Goal: Task Accomplishment & Management: Manage account settings

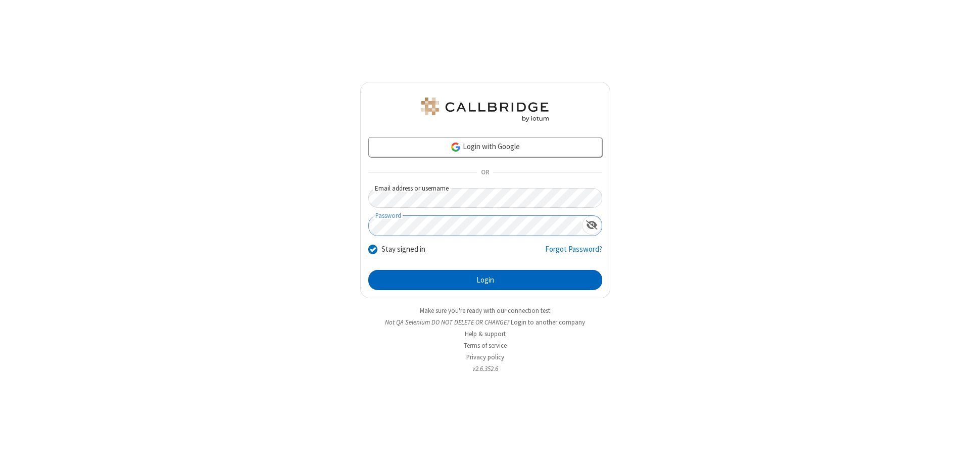
click at [485, 280] on button "Login" at bounding box center [485, 280] width 234 height 20
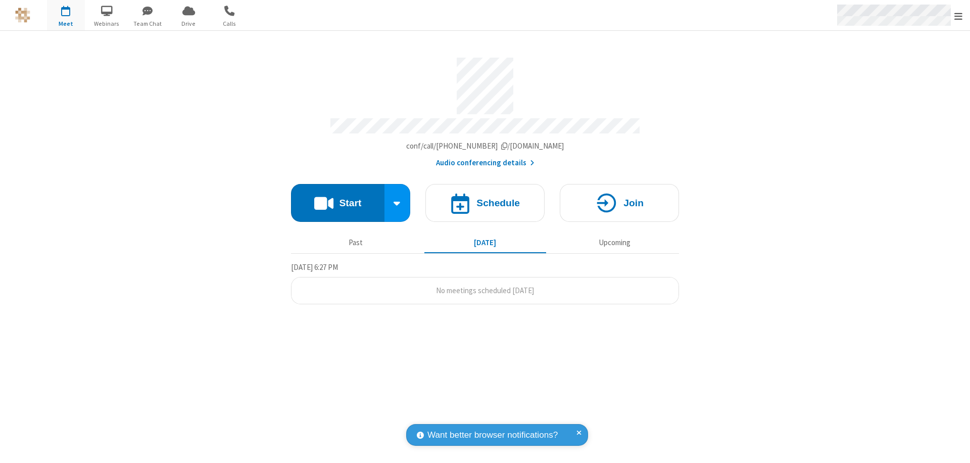
click at [959, 16] on span "Open menu" at bounding box center [958, 16] width 8 height 10
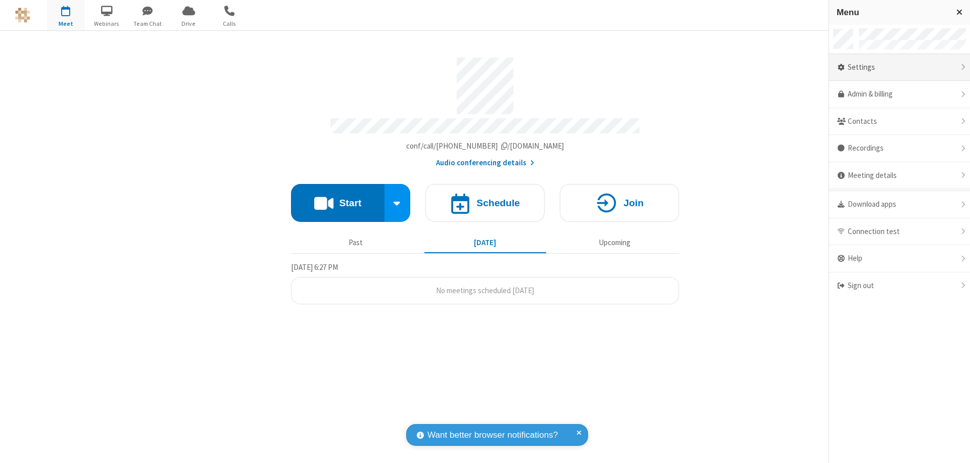
click at [899, 67] on div "Settings" at bounding box center [899, 67] width 141 height 27
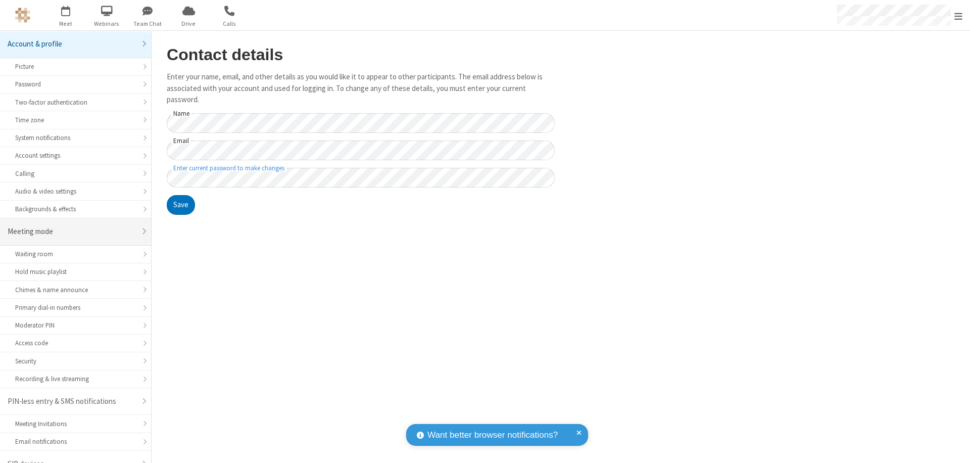
click at [72, 226] on div "Meeting mode" at bounding box center [72, 232] width 128 height 12
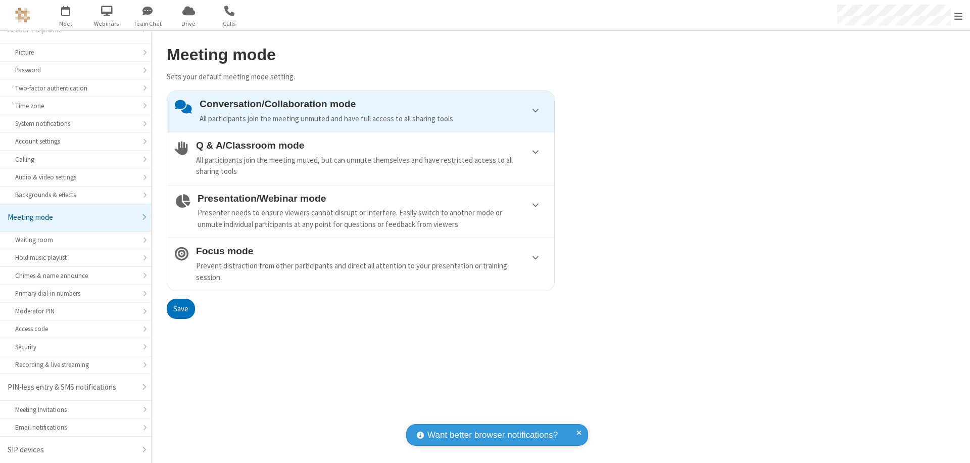
click at [361, 111] on div "Conversation/Collaboration mode All participants join the meeting unmuted and h…" at bounding box center [373, 112] width 347 height 26
click at [180, 308] on button "Save" at bounding box center [181, 309] width 28 height 20
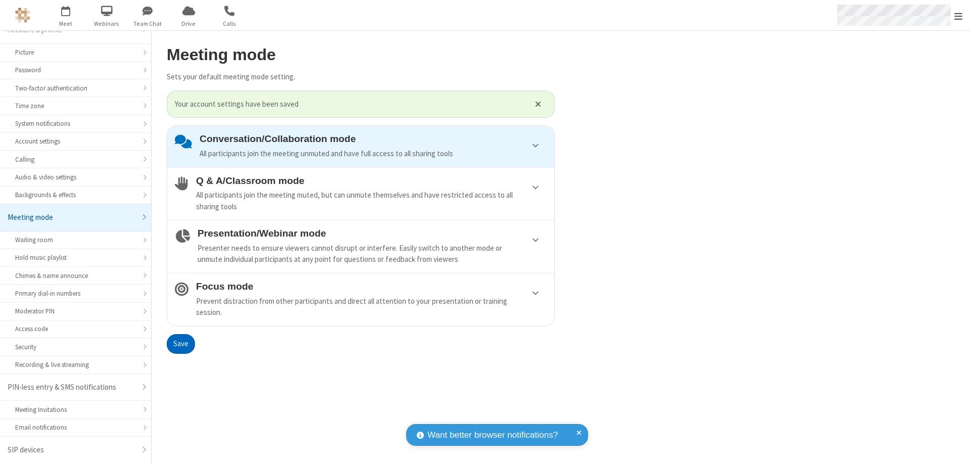
click at [959, 15] on span "Open menu" at bounding box center [958, 16] width 8 height 10
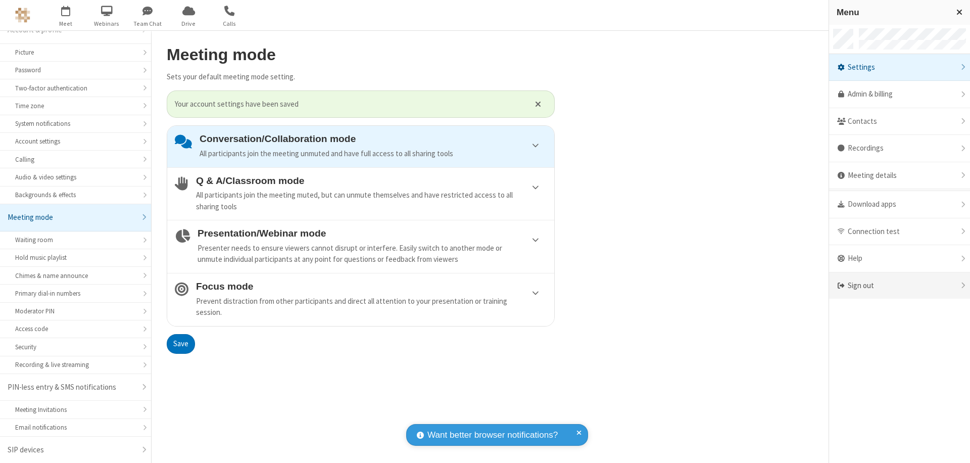
click at [899, 285] on div "Sign out" at bounding box center [899, 285] width 141 height 27
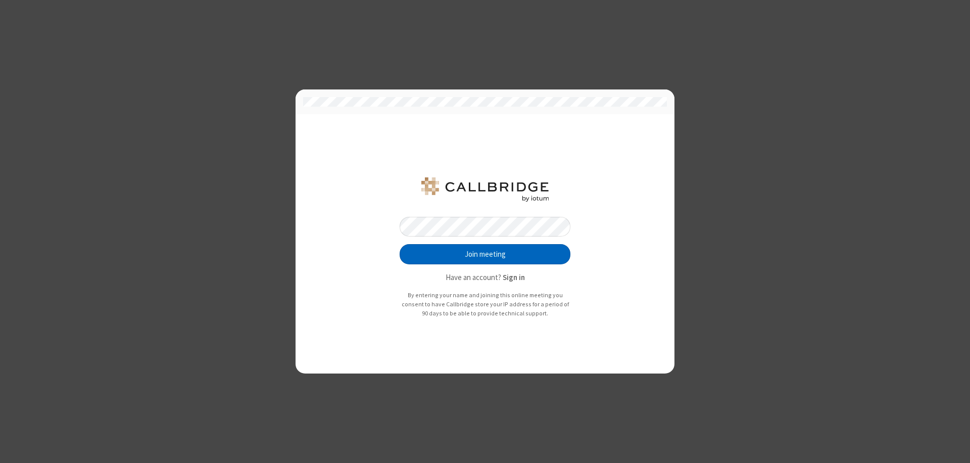
click at [485, 254] on button "Join meeting" at bounding box center [485, 254] width 171 height 20
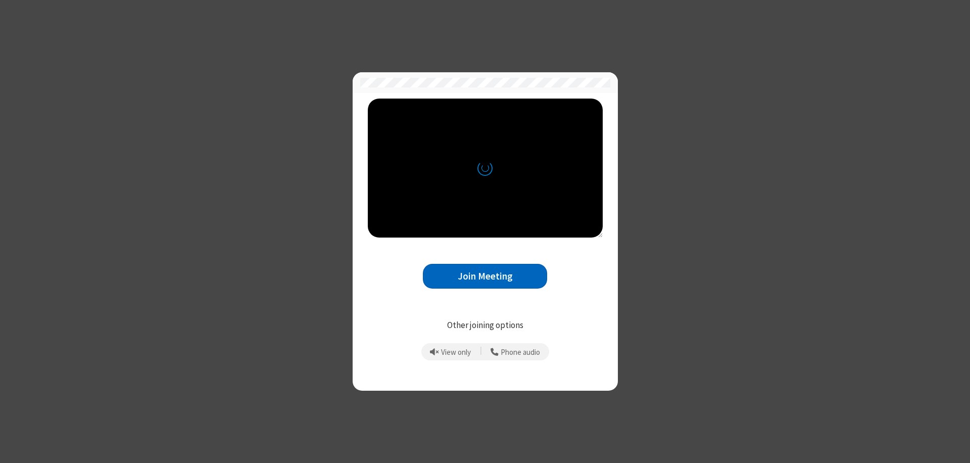
click at [485, 276] on button "Join Meeting" at bounding box center [485, 276] width 124 height 25
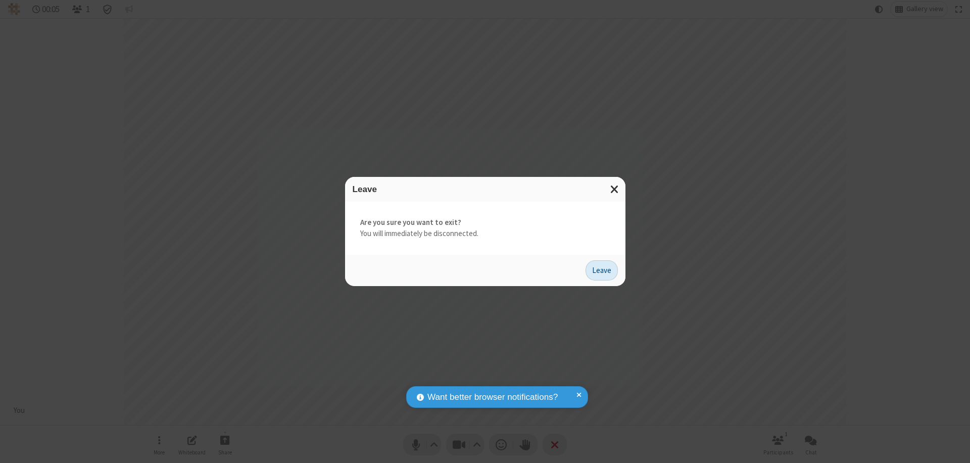
click at [602, 270] on button "Leave" at bounding box center [602, 270] width 32 height 20
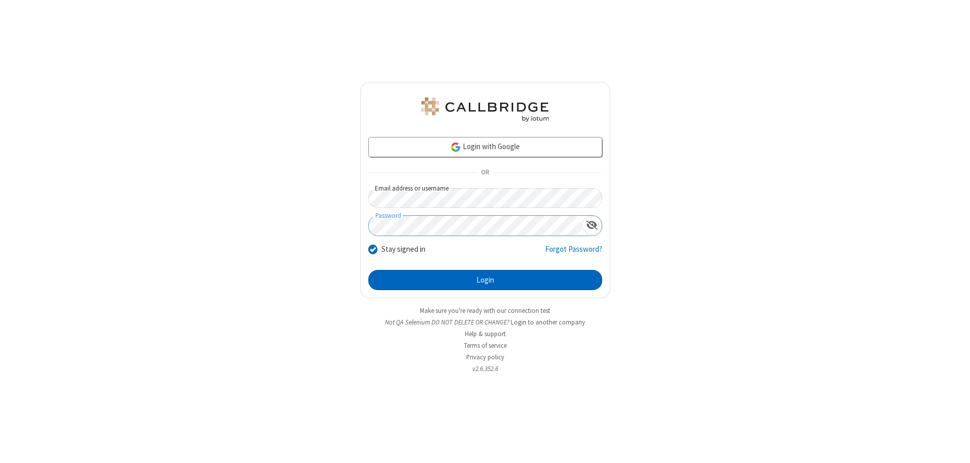
click at [485, 280] on button "Login" at bounding box center [485, 280] width 234 height 20
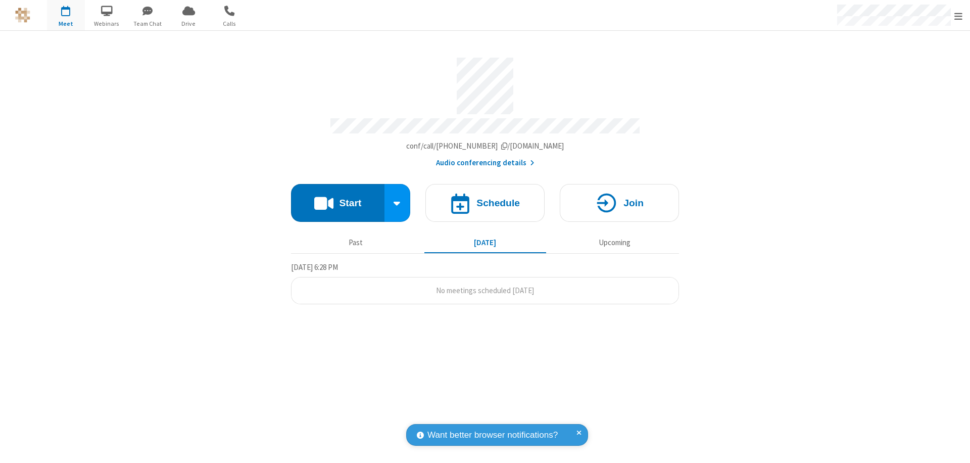
click at [959, 16] on span "Open menu" at bounding box center [958, 16] width 8 height 10
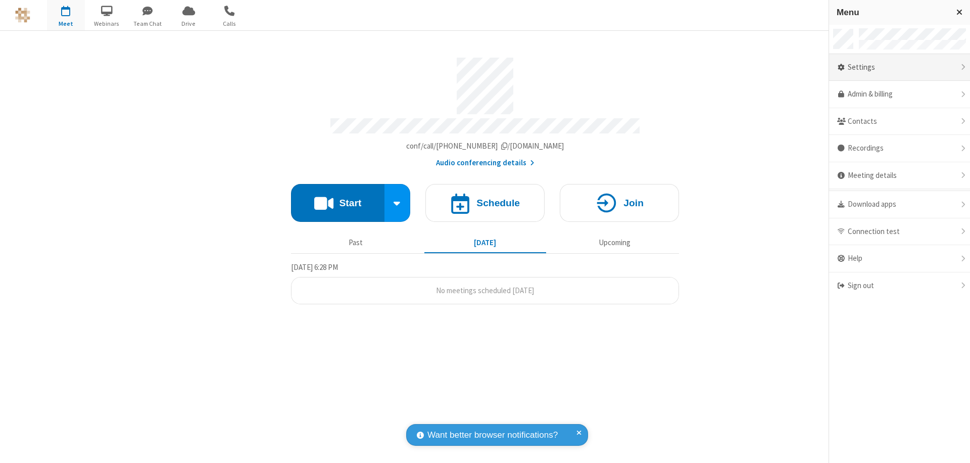
click at [899, 67] on div "Settings" at bounding box center [899, 67] width 141 height 27
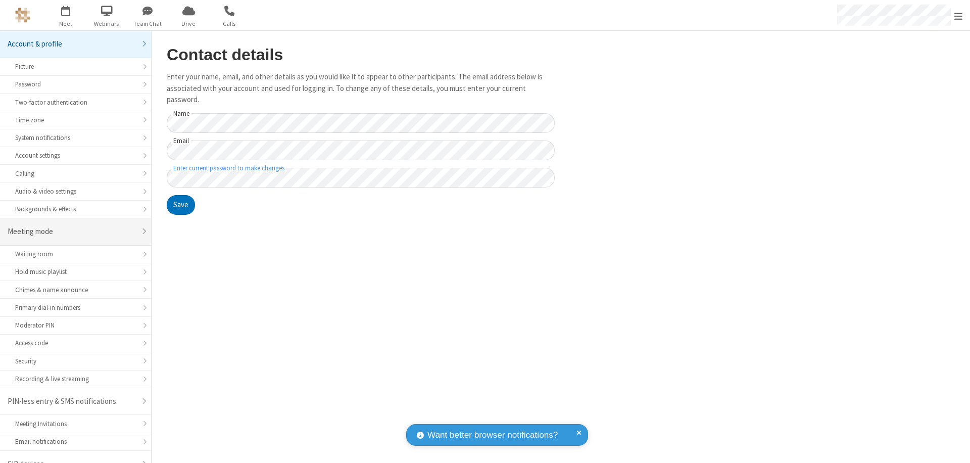
click at [72, 226] on div "Meeting mode" at bounding box center [72, 232] width 128 height 12
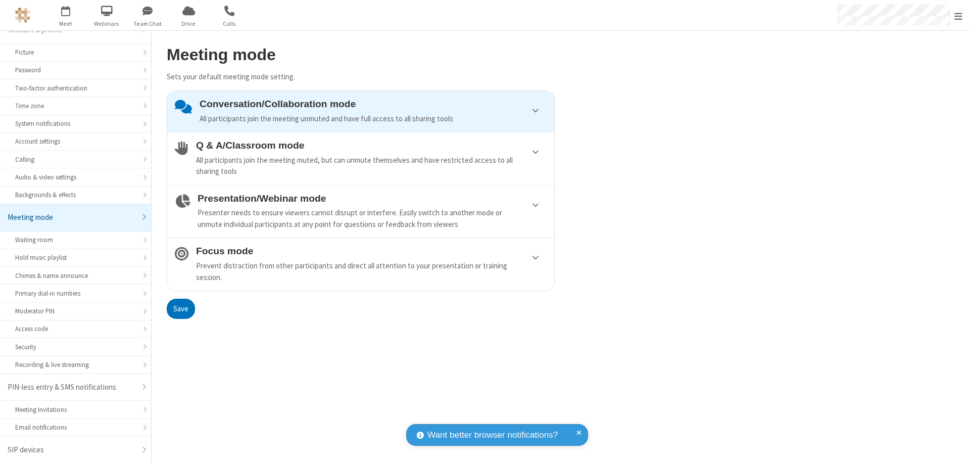
click at [361, 111] on div "Conversation/Collaboration mode All participants join the meeting unmuted and h…" at bounding box center [373, 112] width 347 height 26
click at [180, 308] on button "Save" at bounding box center [181, 309] width 28 height 20
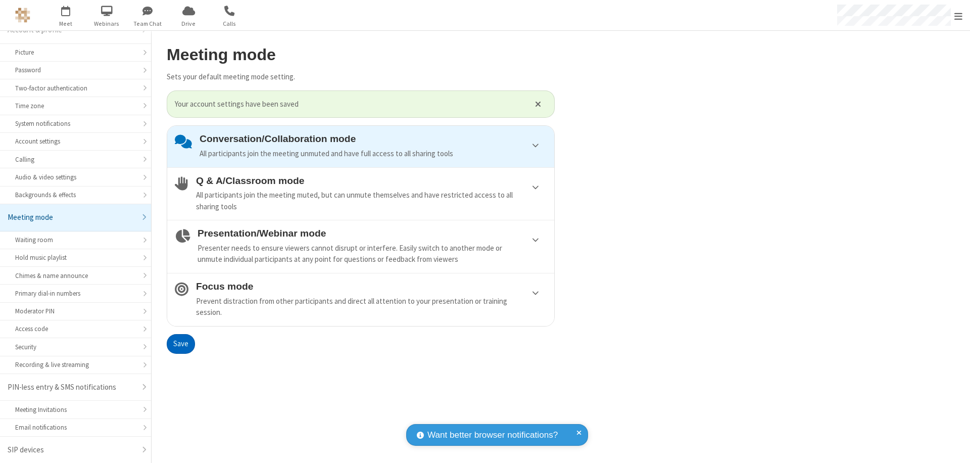
click at [959, 15] on span "Open menu" at bounding box center [958, 16] width 8 height 10
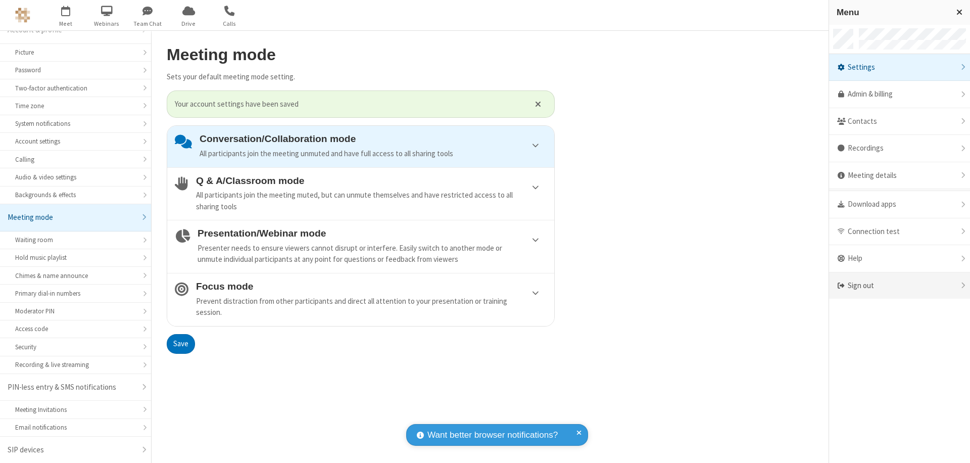
click at [895, 285] on div "Sign out" at bounding box center [899, 285] width 141 height 27
